Goal: Book appointment/travel/reservation

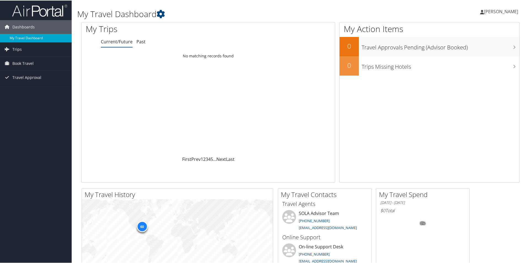
click at [30, 38] on link "My Travel Dashboard" at bounding box center [36, 37] width 72 height 8
click at [20, 51] on span "Trips" at bounding box center [16, 49] width 9 height 14
click at [28, 88] on span "Book Travel" at bounding box center [22, 88] width 21 height 14
click at [15, 49] on span "Trips" at bounding box center [16, 49] width 9 height 14
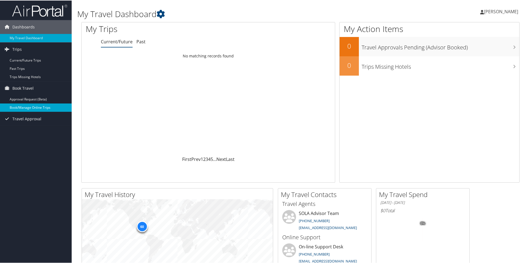
click at [26, 109] on link "Book/Manage Online Trips" at bounding box center [36, 107] width 72 height 8
